Goal: Transaction & Acquisition: Purchase product/service

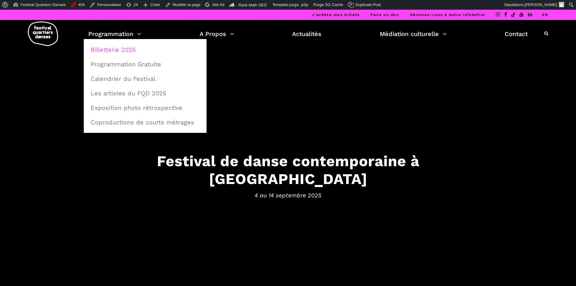
click at [118, 47] on link "Billetterie 2025" at bounding box center [145, 50] width 116 height 14
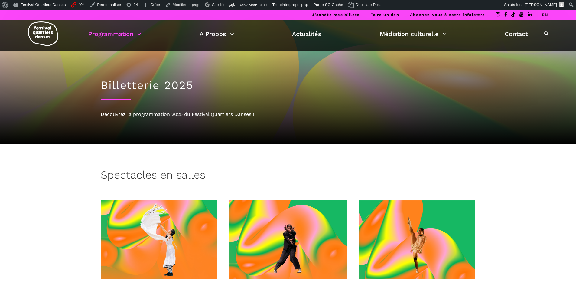
click at [543, 16] on link "EN" at bounding box center [545, 14] width 6 height 5
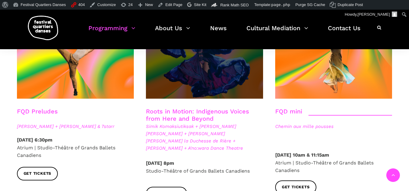
scroll to position [968, 0]
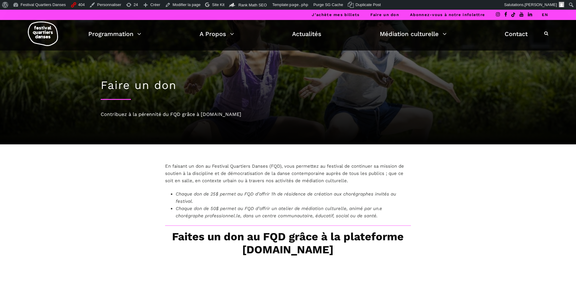
click at [548, 14] on div "J’achète mes billets Faire un don Abonnez-vous à notre infolettre EN" at bounding box center [288, 15] width 576 height 10
drag, startPoint x: 545, startPoint y: 15, endPoint x: 523, endPoint y: 19, distance: 21.9
click at [545, 15] on link "EN" at bounding box center [545, 14] width 6 height 5
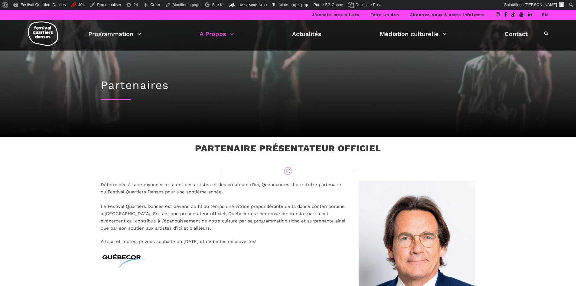
click at [546, 15] on link "EN" at bounding box center [545, 14] width 6 height 5
